Goal: Information Seeking & Learning: Learn about a topic

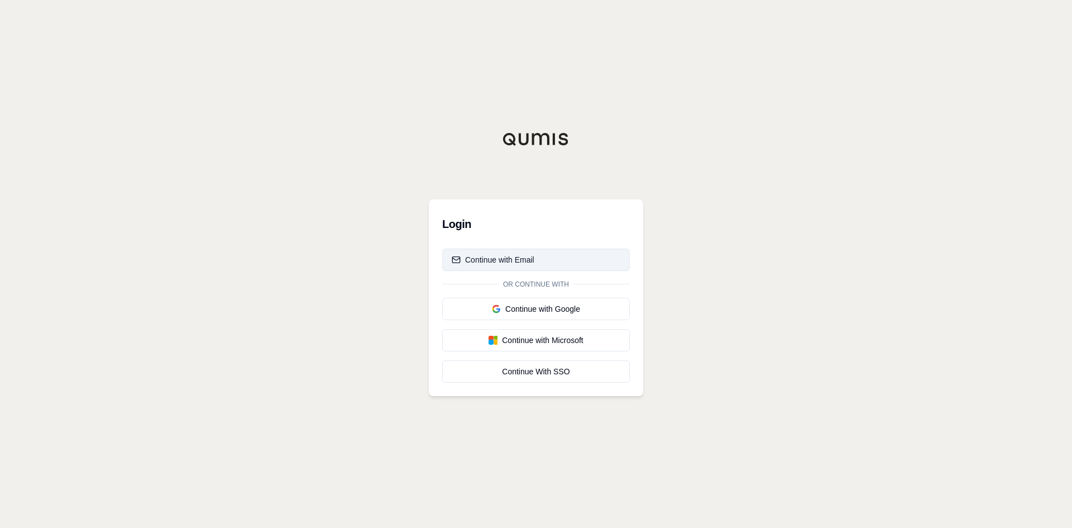
click at [470, 248] on button "Continue with Email" at bounding box center [536, 259] width 188 height 22
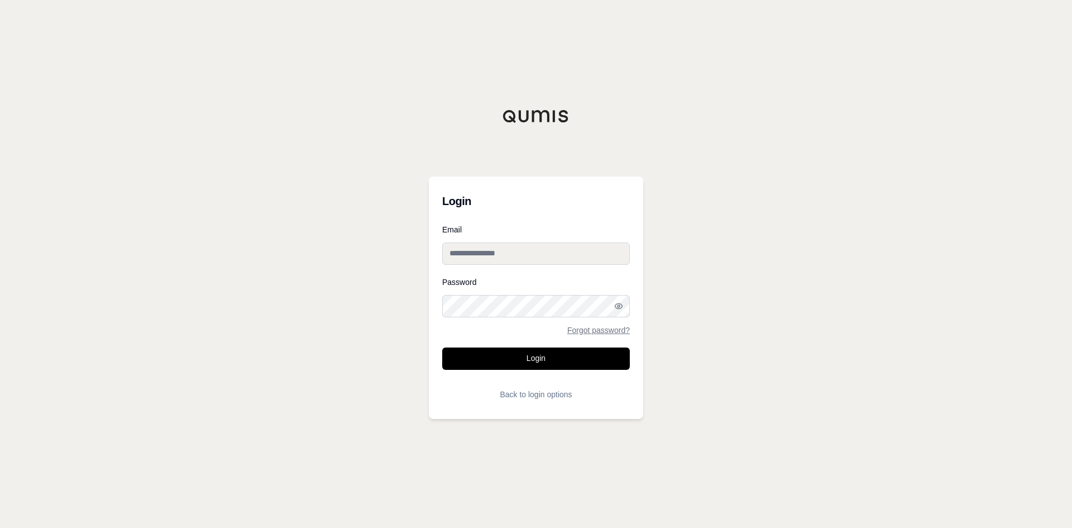
type input "**********"
click at [469, 246] on input "**********" at bounding box center [536, 253] width 188 height 22
click at [515, 355] on button "Login" at bounding box center [536, 358] width 188 height 22
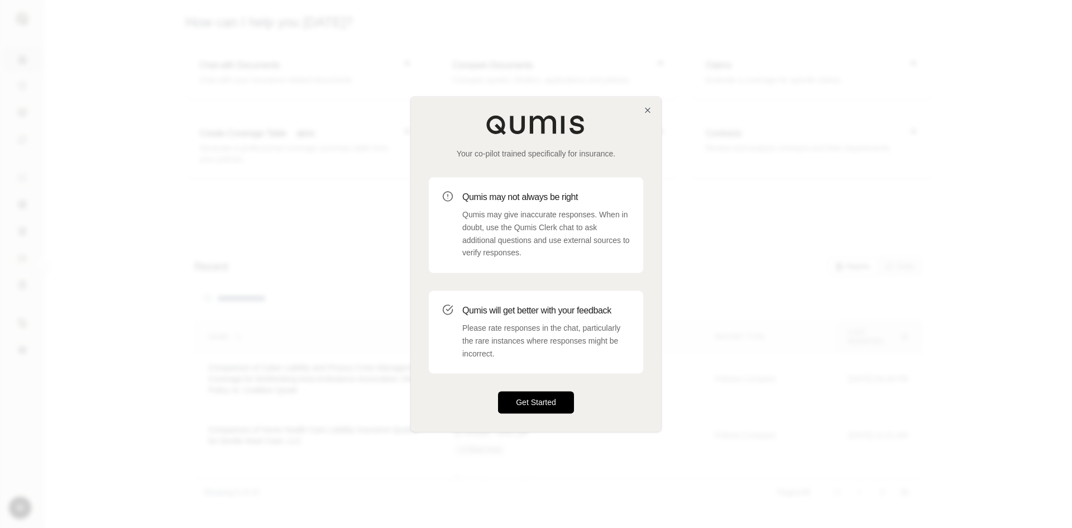
click at [535, 402] on button "Get Started" at bounding box center [536, 402] width 76 height 22
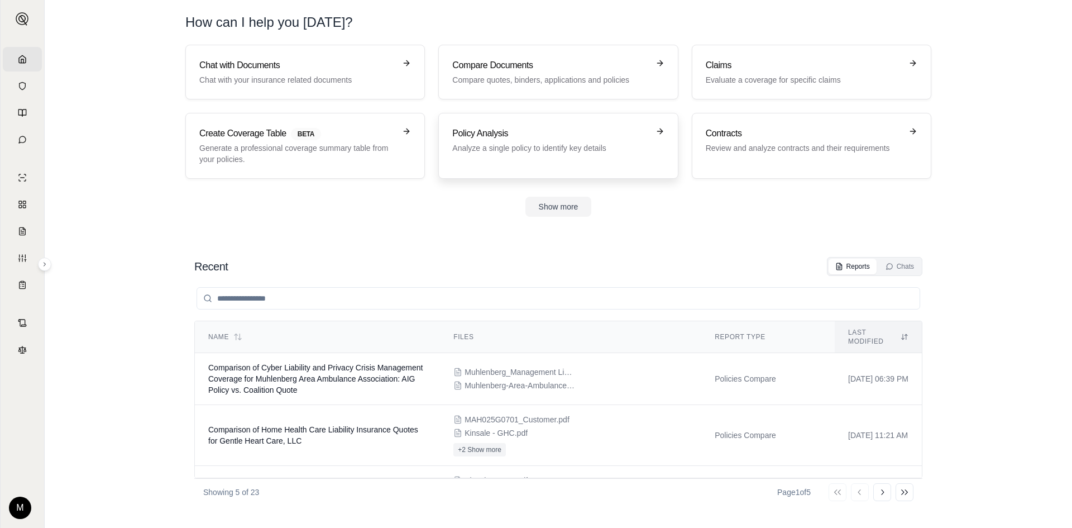
click at [538, 149] on p "Analyze a single policy to identify key details" at bounding box center [550, 147] width 196 height 11
click at [503, 73] on div "Compare Documents Compare quotes, binders, applications and policies" at bounding box center [550, 72] width 196 height 27
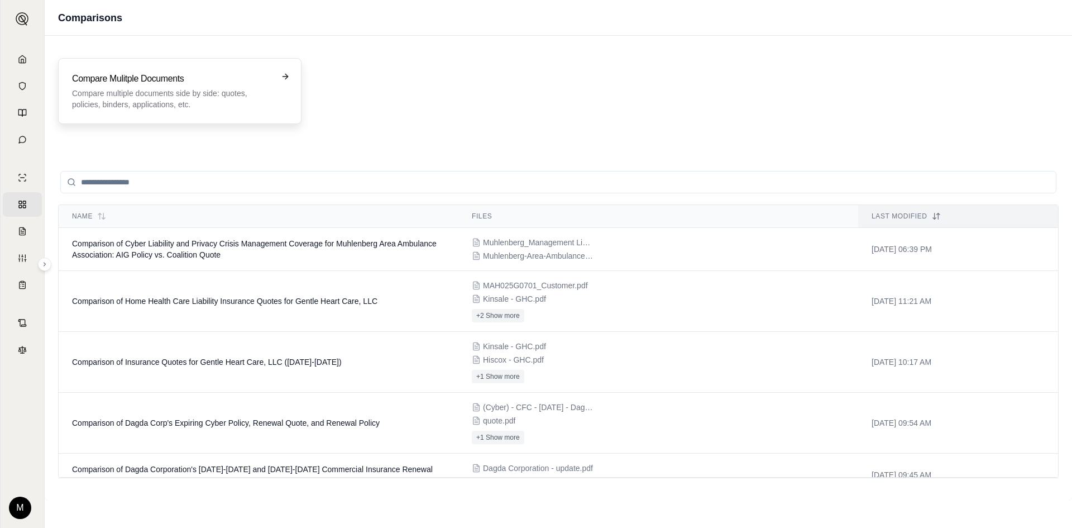
click at [164, 90] on p "Compare multiple documents side by side: quotes, policies, binders, application…" at bounding box center [172, 99] width 200 height 22
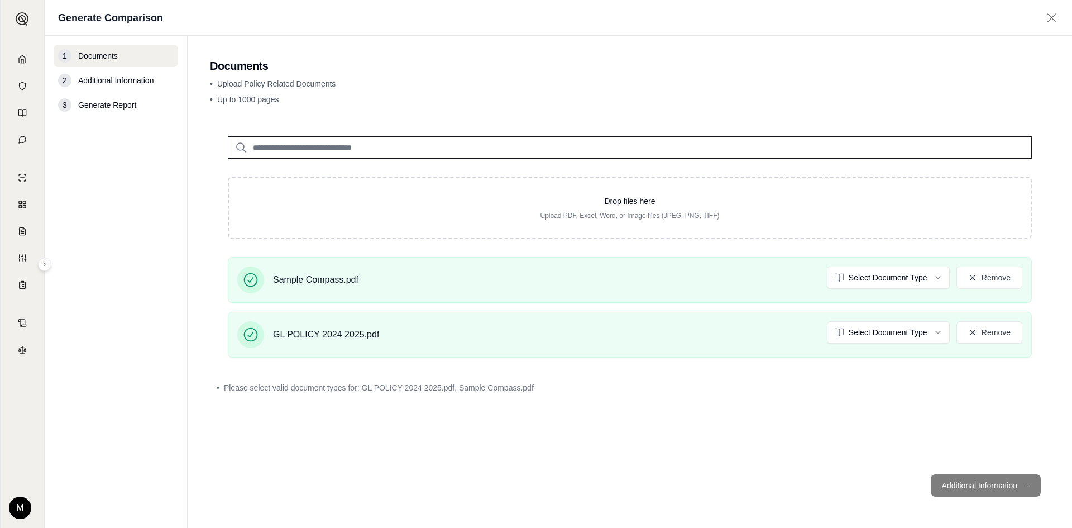
click at [983, 486] on footer "Additional Information →" at bounding box center [630, 485] width 840 height 40
click at [892, 274] on html "Home Vault Prompts Chats Single Policy Comparisons Claims Custom Report Coverag…" at bounding box center [536, 305] width 1072 height 611
click at [887, 335] on html "Document type updated successfully Home Vault Prompts Chats Single Policy Compa…" at bounding box center [536, 305] width 1072 height 611
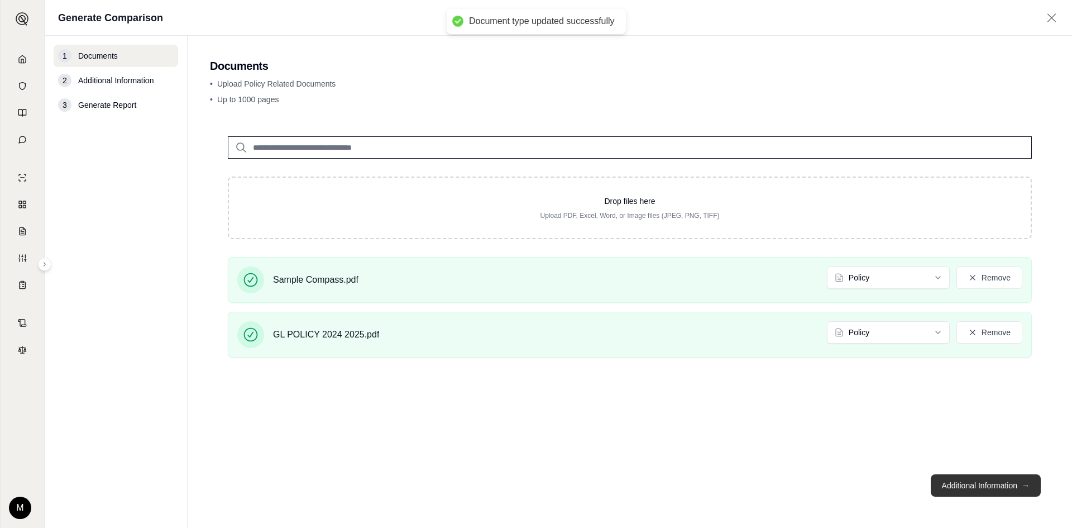
drag, startPoint x: 960, startPoint y: 488, endPoint x: 896, endPoint y: 436, distance: 82.6
click at [959, 488] on button "Additional Information →" at bounding box center [986, 485] width 110 height 22
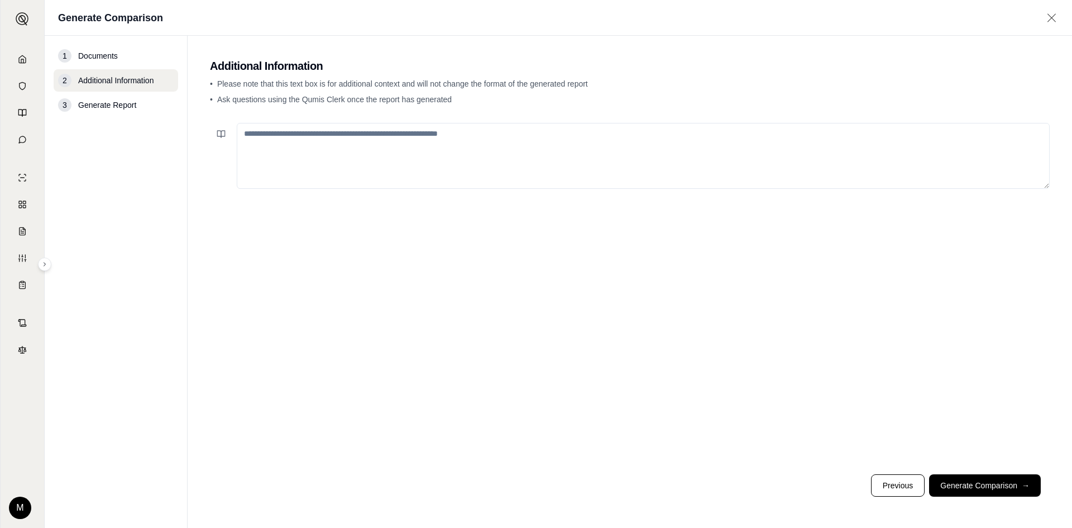
click at [400, 146] on textarea at bounding box center [643, 156] width 813 height 66
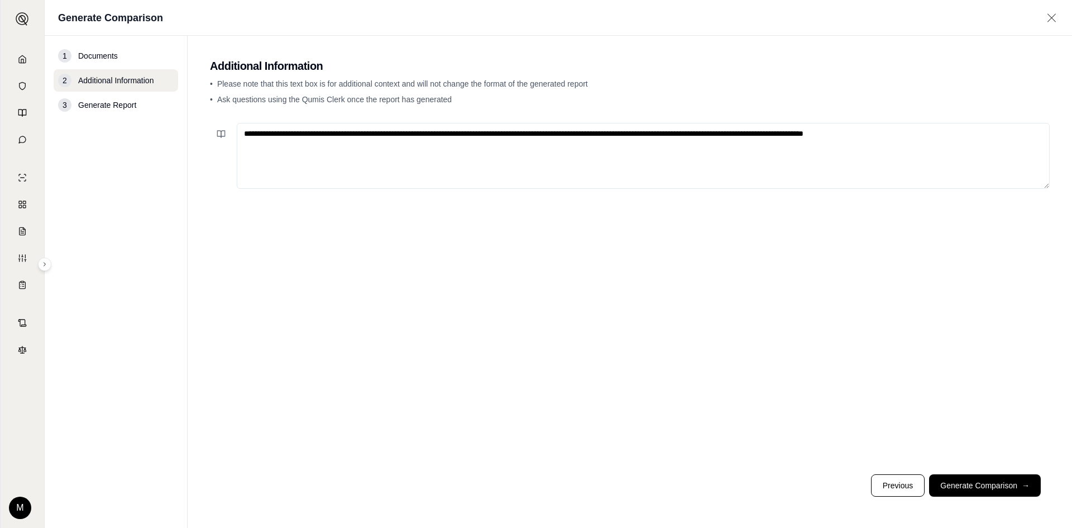
click at [906, 133] on textarea "**********" at bounding box center [643, 156] width 813 height 66
click at [1027, 133] on textarea "**********" at bounding box center [643, 156] width 813 height 66
type textarea "**********"
click at [959, 484] on button "Generate Comparison →" at bounding box center [985, 485] width 112 height 22
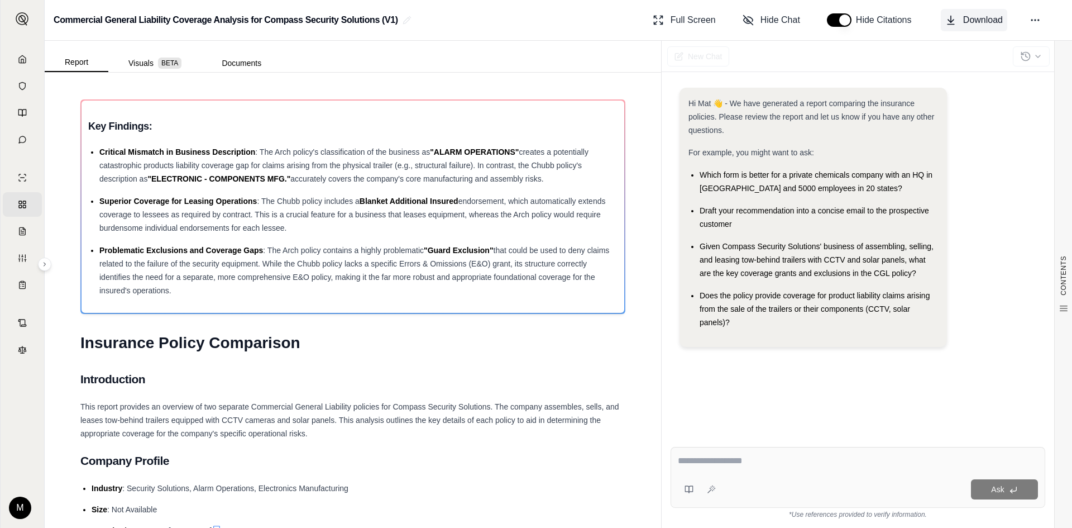
click at [977, 18] on span "Download" at bounding box center [983, 19] width 40 height 13
click at [707, 456] on textarea at bounding box center [858, 460] width 360 height 13
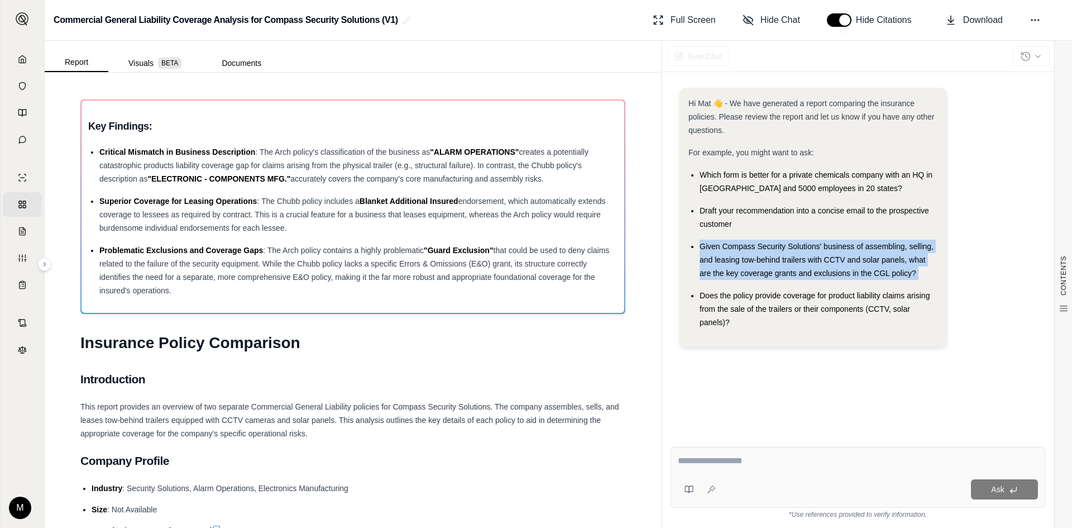
drag, startPoint x: 702, startPoint y: 246, endPoint x: 922, endPoint y: 281, distance: 222.8
click at [922, 281] on ul "Which form is better for a private chemicals company with an HQ in [GEOGRAPHIC_…" at bounding box center [813, 248] width 250 height 161
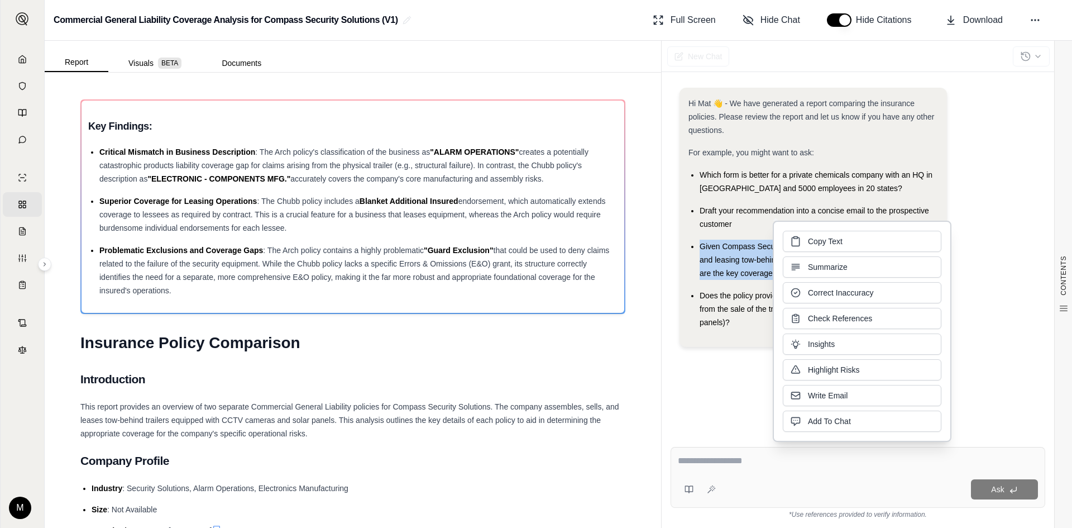
drag, startPoint x: 820, startPoint y: 256, endPoint x: 803, endPoint y: 240, distance: 22.9
click at [803, 240] on button "Copy Text" at bounding box center [862, 241] width 159 height 21
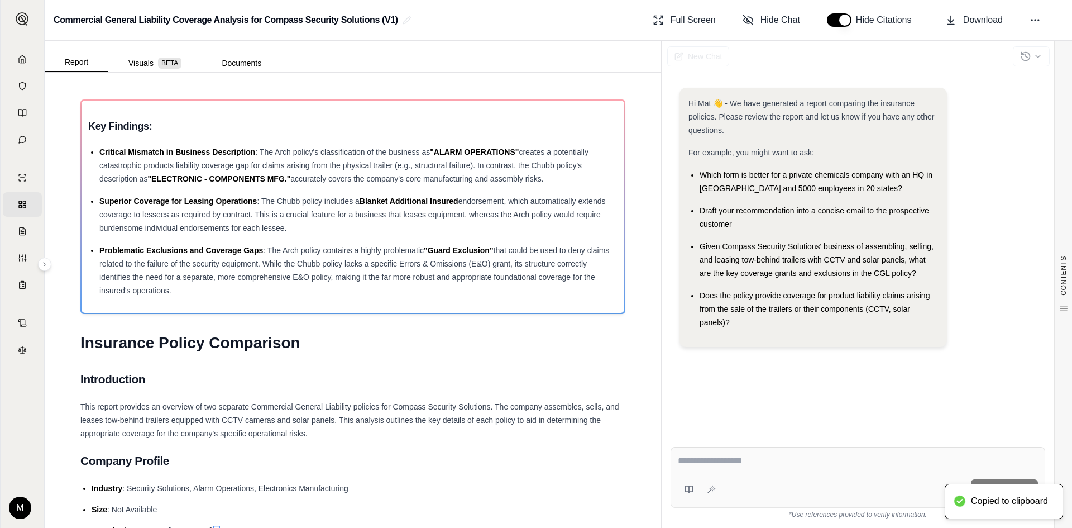
paste textarea "**********"
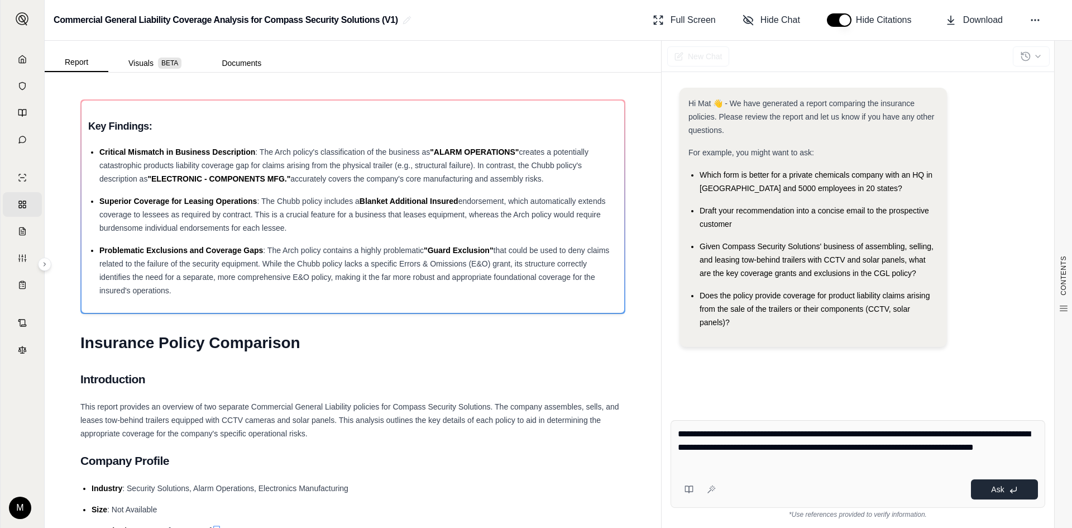
type textarea "**********"
click at [993, 490] on span "Ask" at bounding box center [997, 489] width 13 height 9
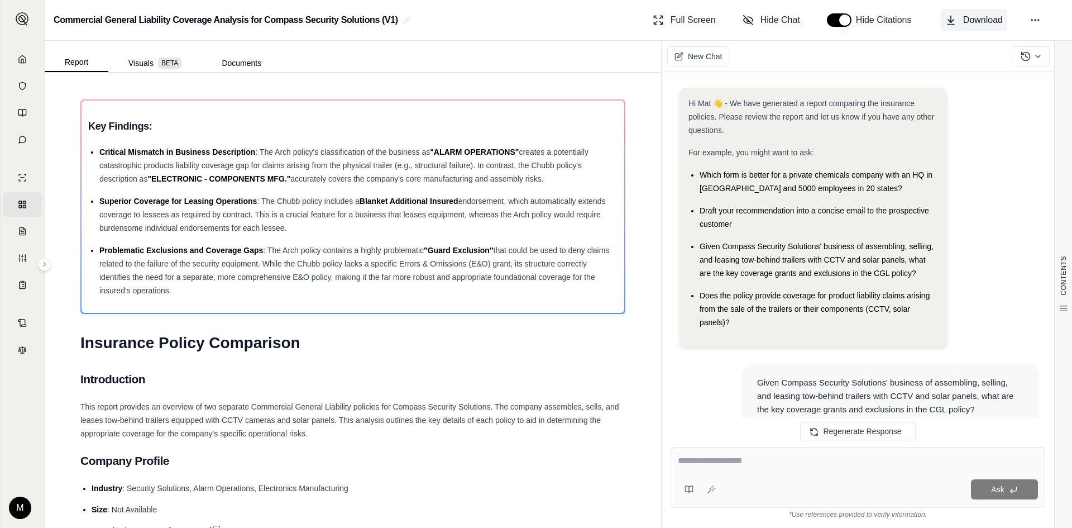
click at [982, 17] on span "Download" at bounding box center [983, 19] width 40 height 13
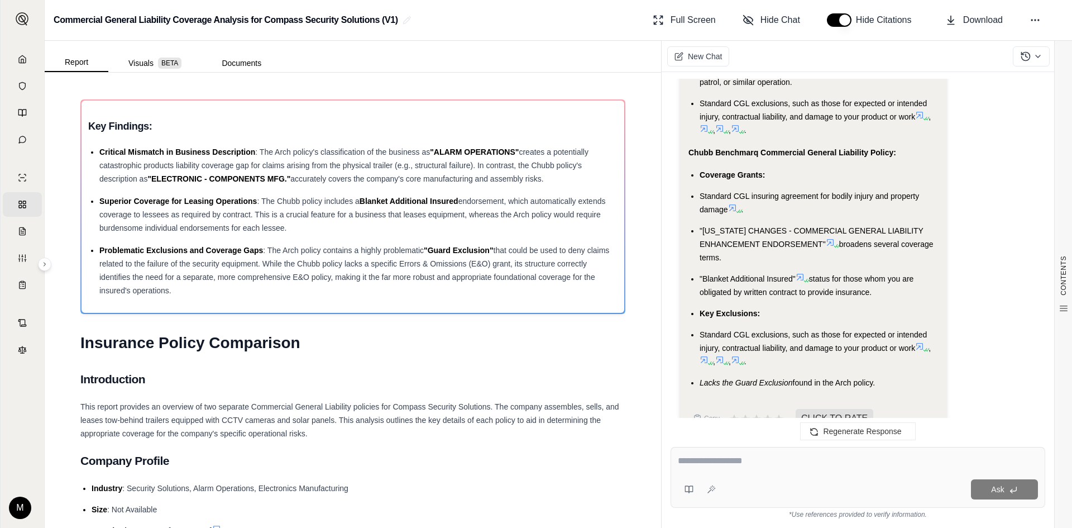
scroll to position [2374, 0]
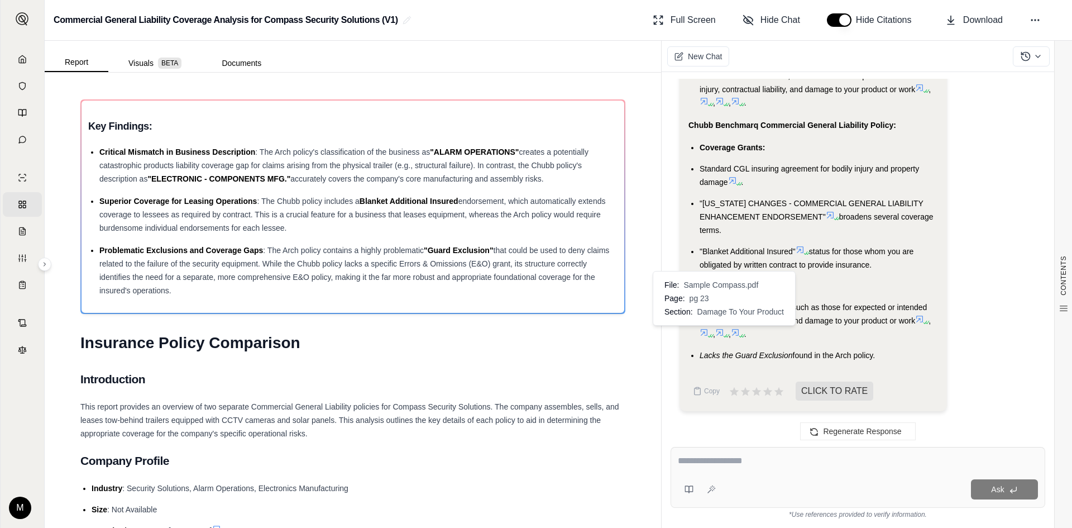
click at [723, 333] on icon at bounding box center [719, 332] width 9 height 9
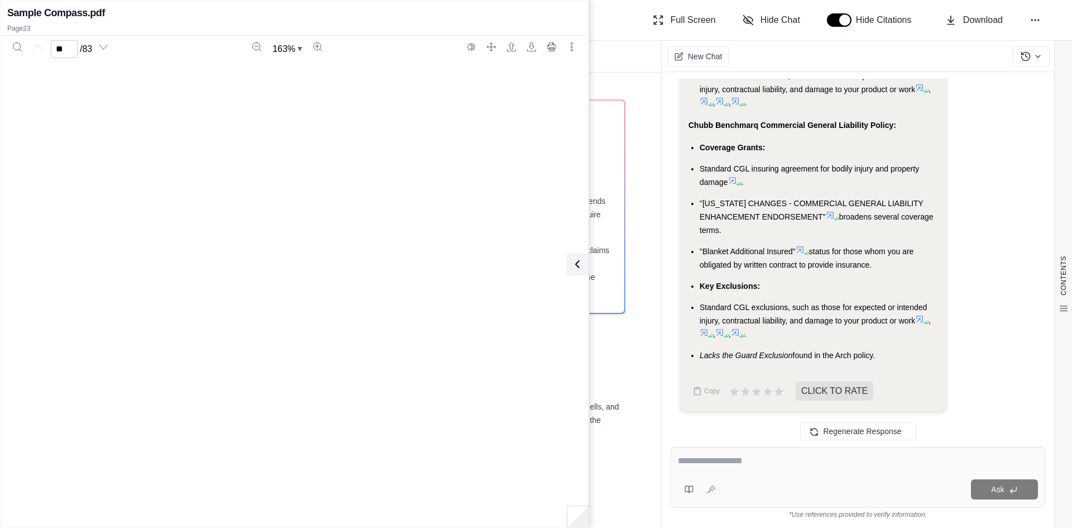
type input "**"
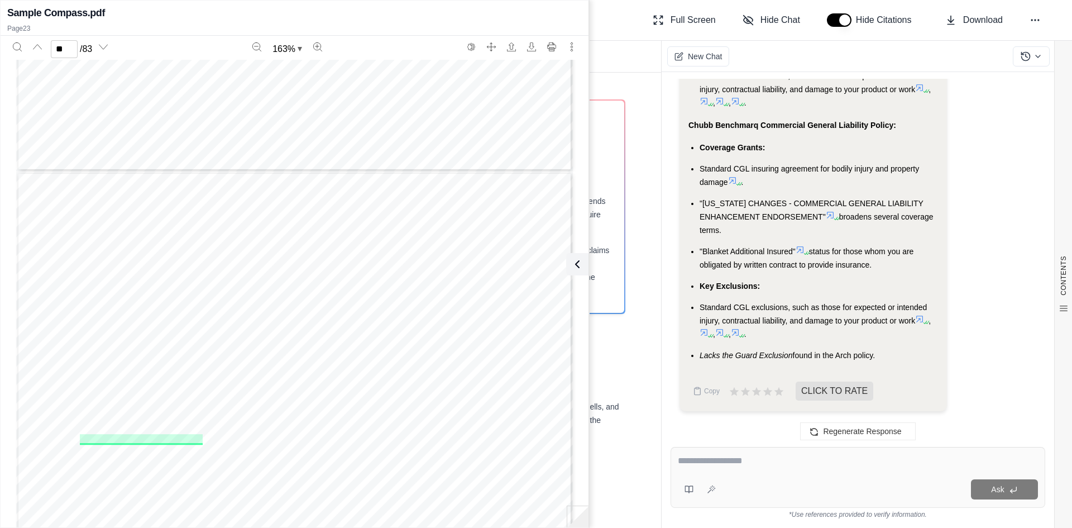
click at [629, 54] on div "Report Visuals BETA Documents" at bounding box center [353, 56] width 616 height 31
click at [724, 475] on div "Ask" at bounding box center [858, 477] width 375 height 61
click at [940, 475] on div "**********" at bounding box center [858, 477] width 375 height 61
type textarea "**********"
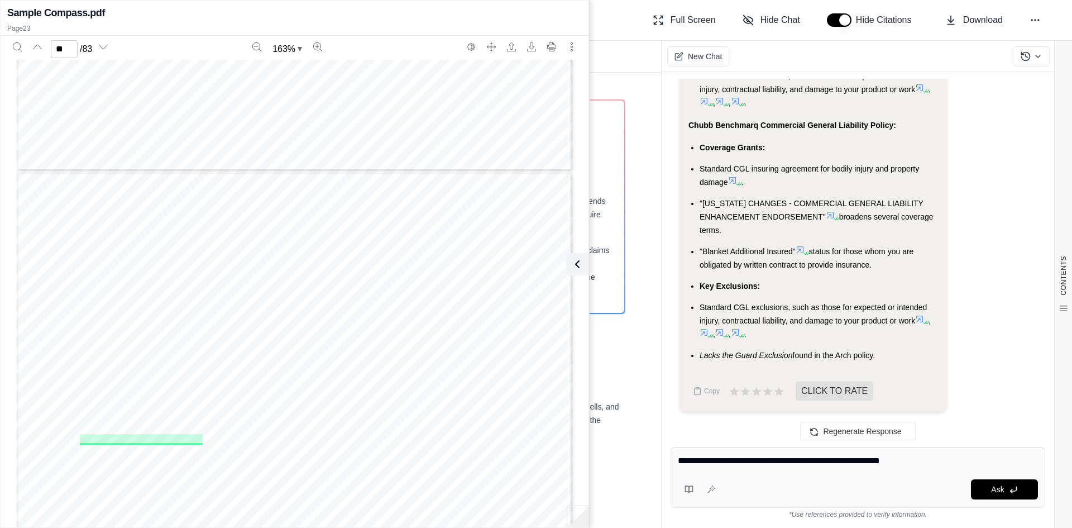
click at [816, 473] on div "**********" at bounding box center [858, 477] width 375 height 61
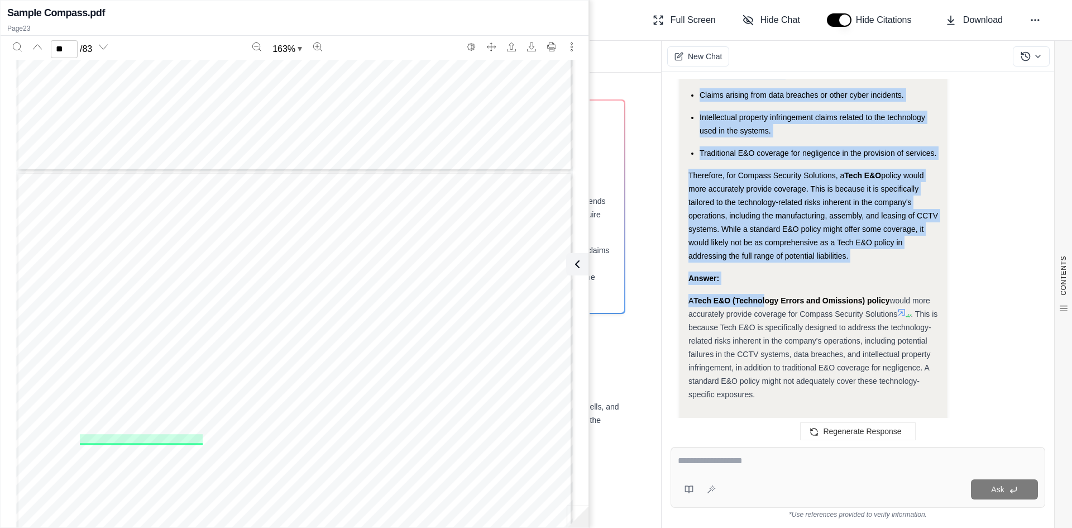
scroll to position [3647, 0]
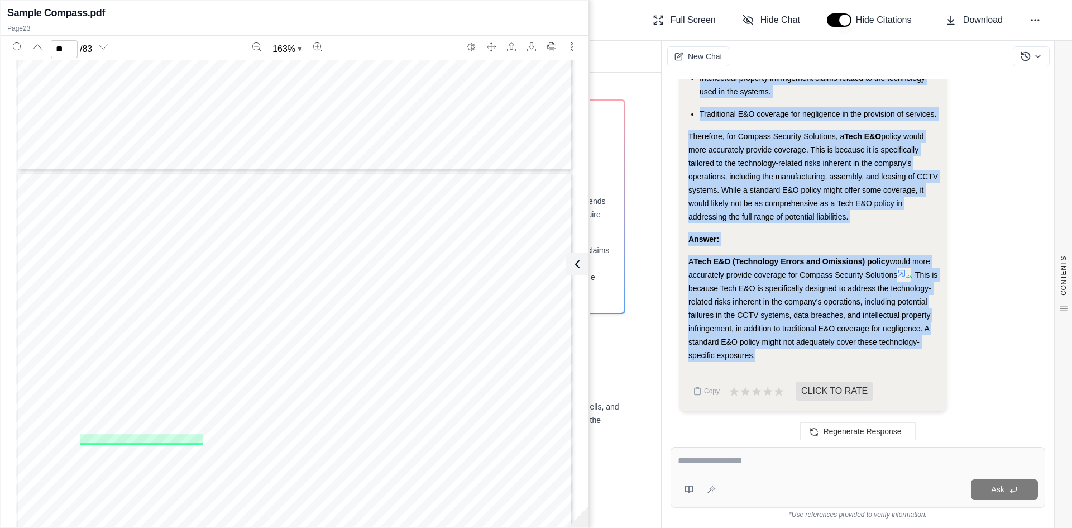
drag, startPoint x: 689, startPoint y: 168, endPoint x: 805, endPoint y: 366, distance: 229.0
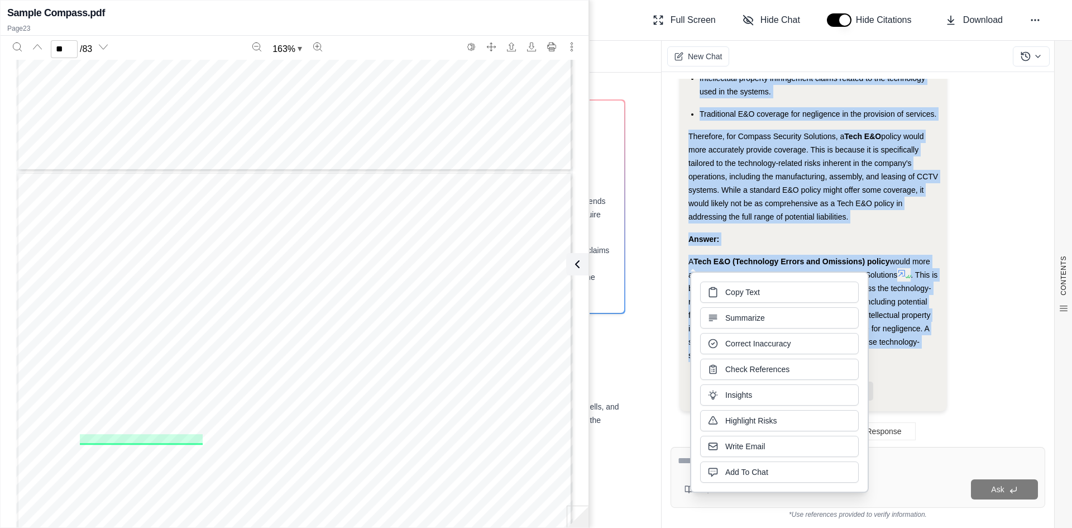
drag, startPoint x: 738, startPoint y: 307, endPoint x: 713, endPoint y: 290, distance: 29.4
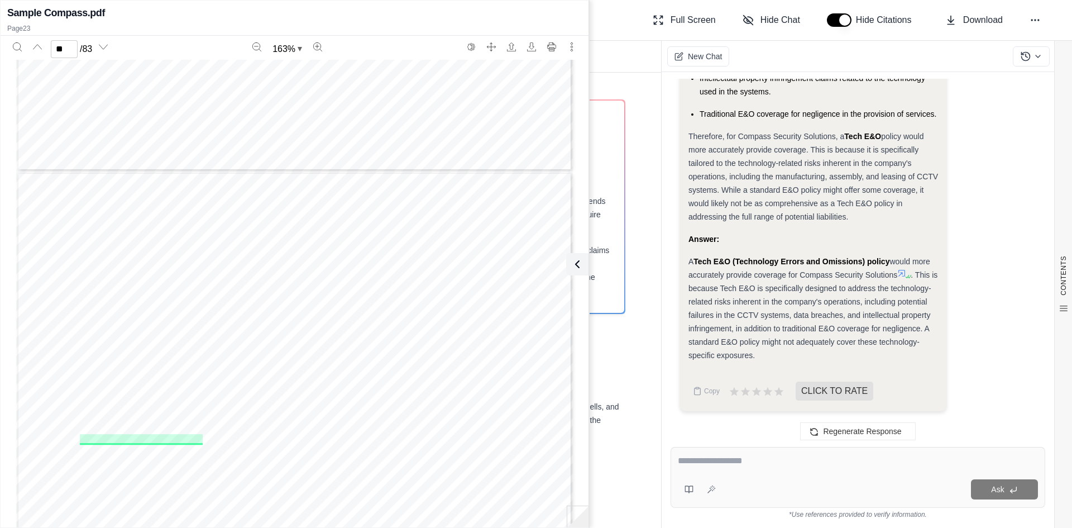
click at [623, 75] on div "CONTENTS Table of Contents Key Findings: INSURANCE POLICY COMPARISON Introducti…" at bounding box center [353, 300] width 616 height 455
click at [628, 51] on div "Report Visuals BETA Documents" at bounding box center [353, 56] width 616 height 31
click at [600, 48] on div "Report Visuals BETA Documents" at bounding box center [353, 56] width 616 height 31
click at [626, 125] on div "CONTENTS Table of Contents Key Findings: INSURANCE POLICY COMPARISON Introducti…" at bounding box center [353, 300] width 616 height 455
click at [572, 47] on icon "More actions" at bounding box center [571, 46] width 9 height 9
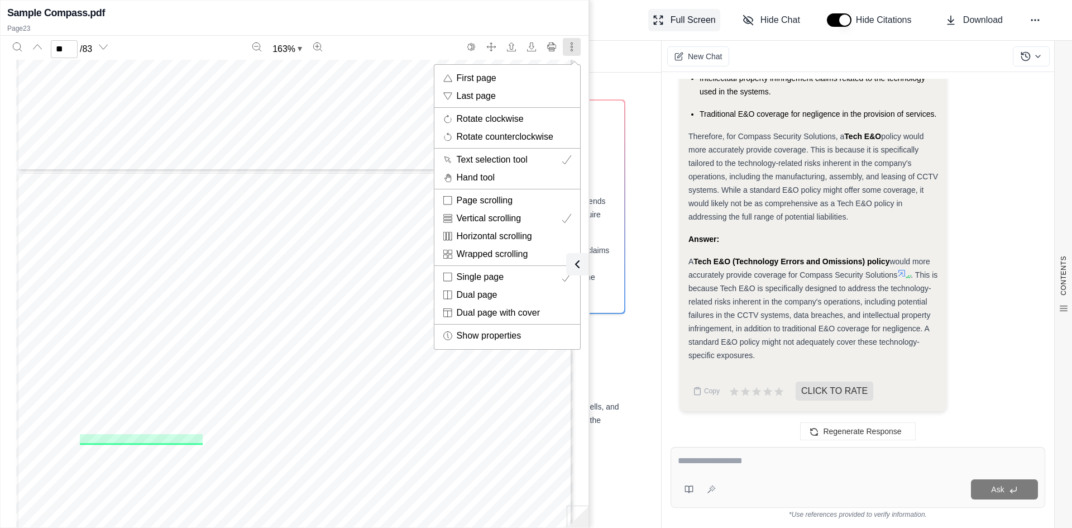
click at [682, 22] on div at bounding box center [536, 264] width 1072 height 528
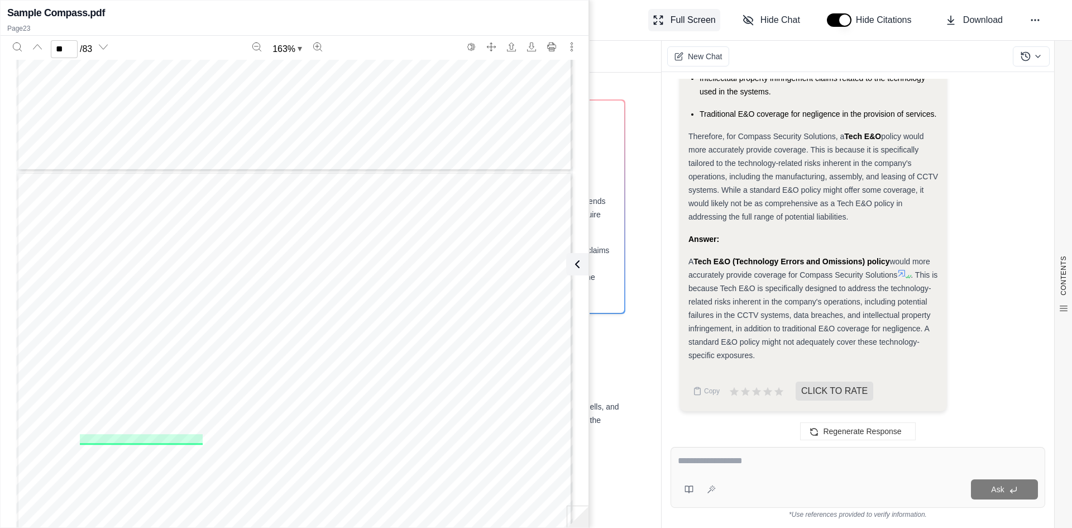
click at [668, 19] on body "Home Vault Prompts Chats Single Policy Comparisons Claims Custom Report Coverag…" at bounding box center [536, 305] width 1072 height 611
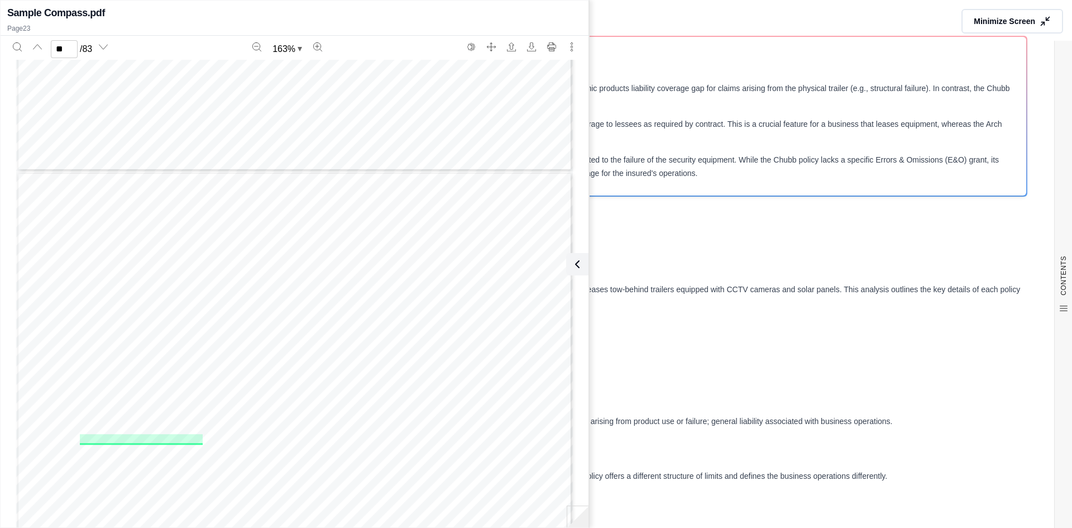
click at [563, 21] on div "Sample Compass.pdf Page 23" at bounding box center [295, 19] width 588 height 33
click at [574, 46] on icon "More actions" at bounding box center [571, 46] width 9 height 9
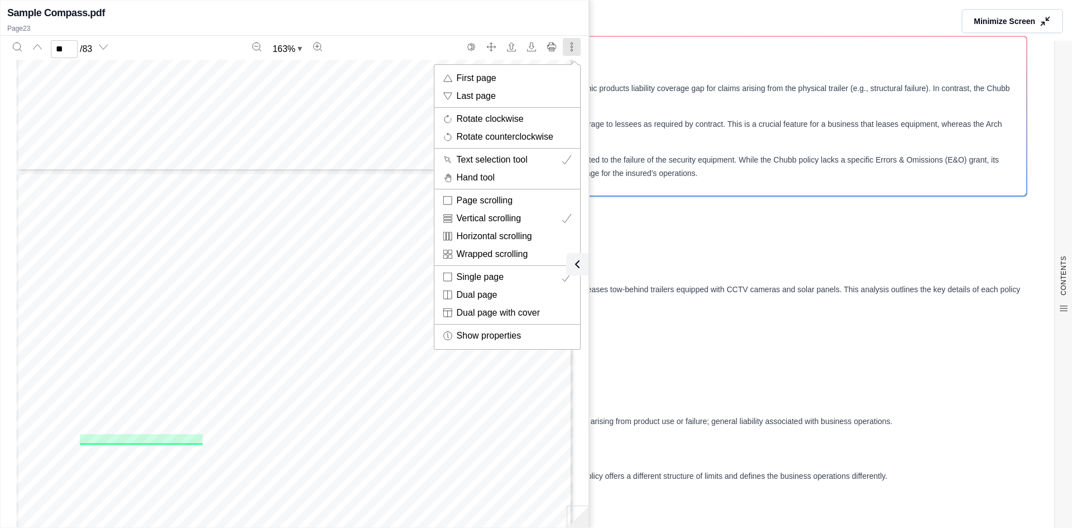
click at [559, 20] on div at bounding box center [536, 264] width 1072 height 528
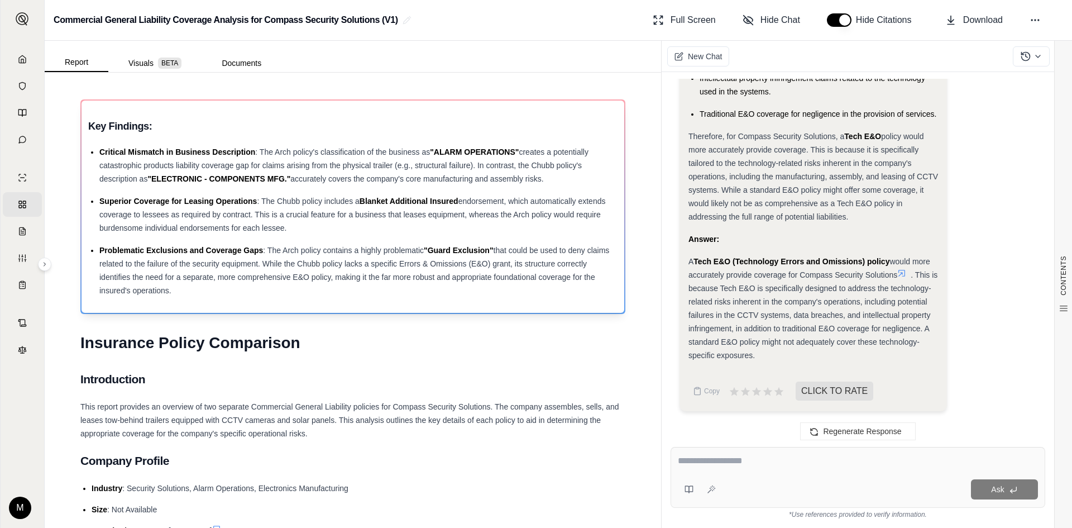
scroll to position [56, 0]
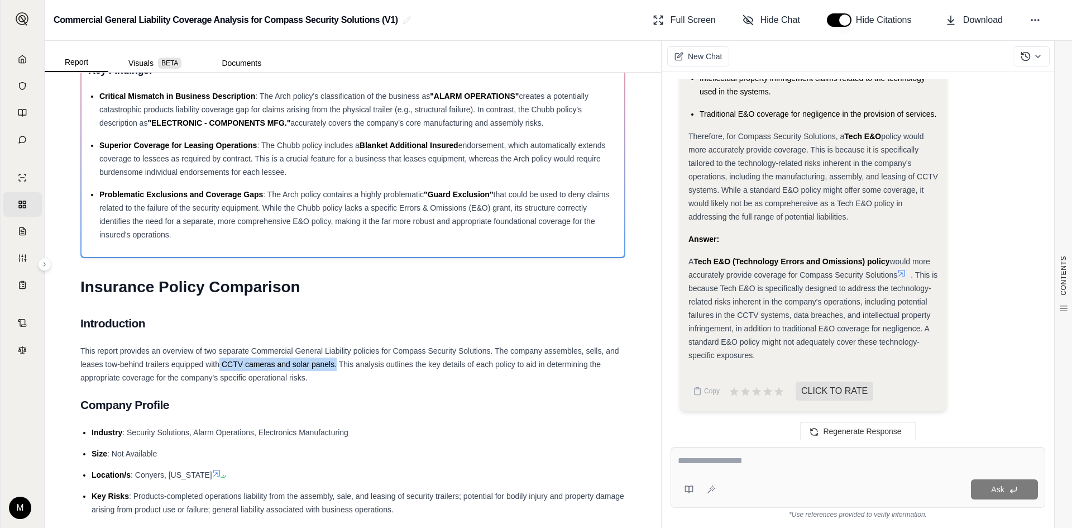
drag, startPoint x: 235, startPoint y: 365, endPoint x: 352, endPoint y: 368, distance: 116.7
click at [352, 368] on span "This report provides an overview of two separate Commercial General Liability p…" at bounding box center [349, 364] width 539 height 36
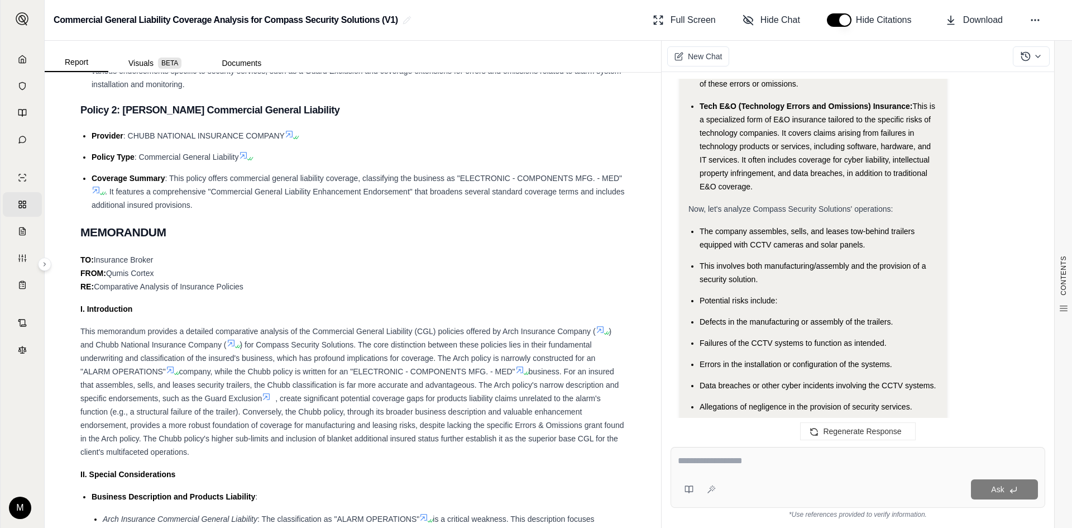
scroll to position [3088, 0]
click at [452, 223] on h2 "MEMORANDUM" at bounding box center [352, 232] width 545 height 23
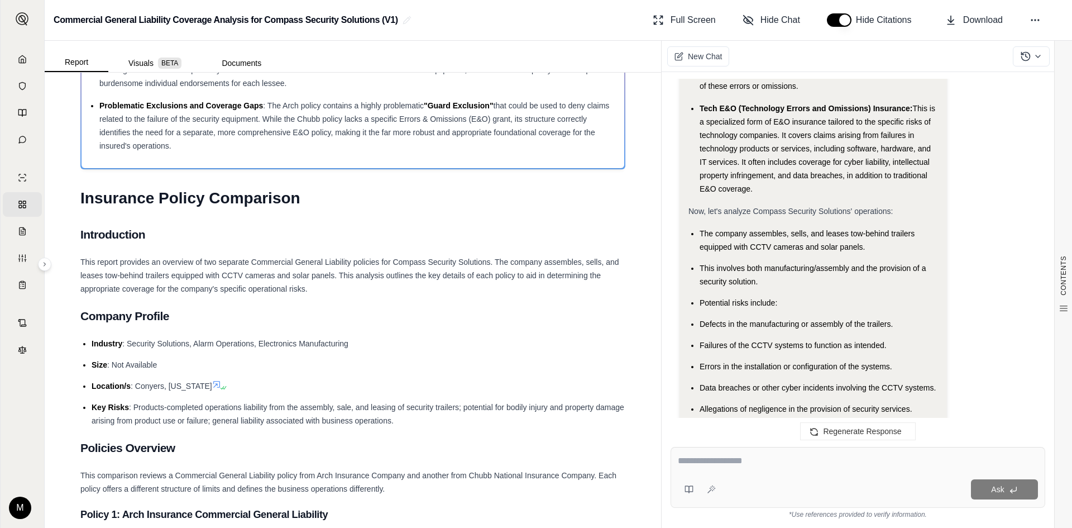
scroll to position [0, 0]
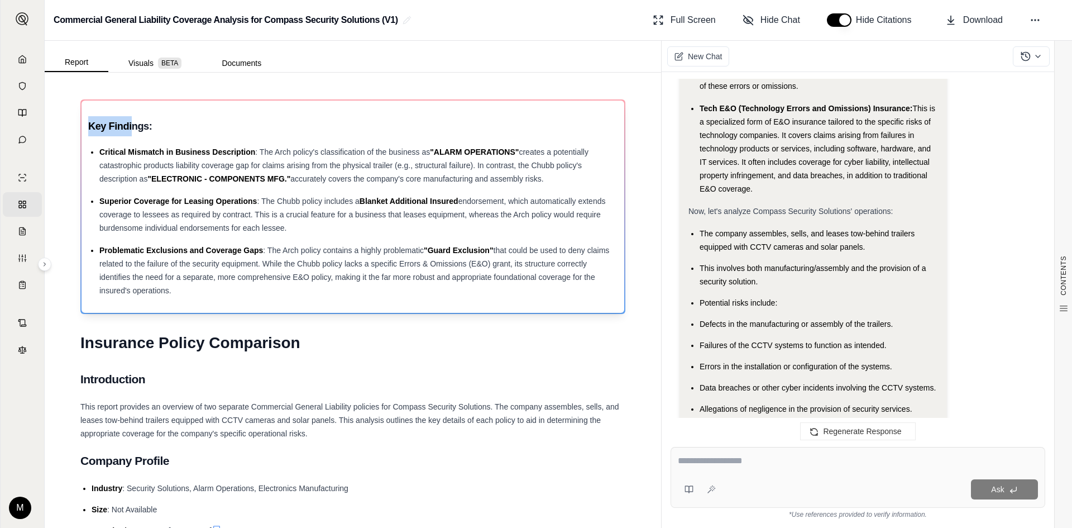
drag, startPoint x: 89, startPoint y: 122, endPoint x: 131, endPoint y: 132, distance: 43.1
click at [131, 132] on h3 "Key Findings:" at bounding box center [352, 126] width 529 height 20
